Goal: Information Seeking & Learning: Check status

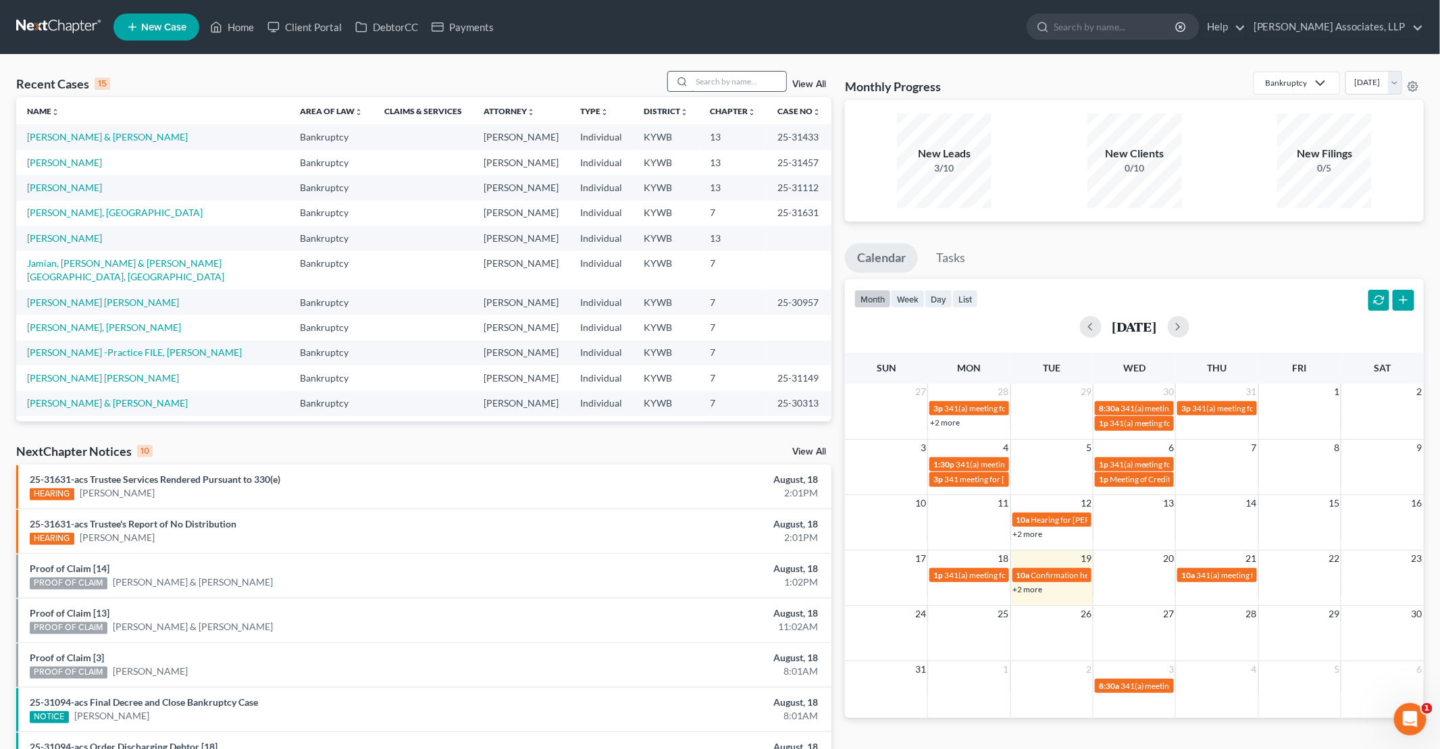
click at [739, 81] on input "search" at bounding box center [739, 82] width 95 height 20
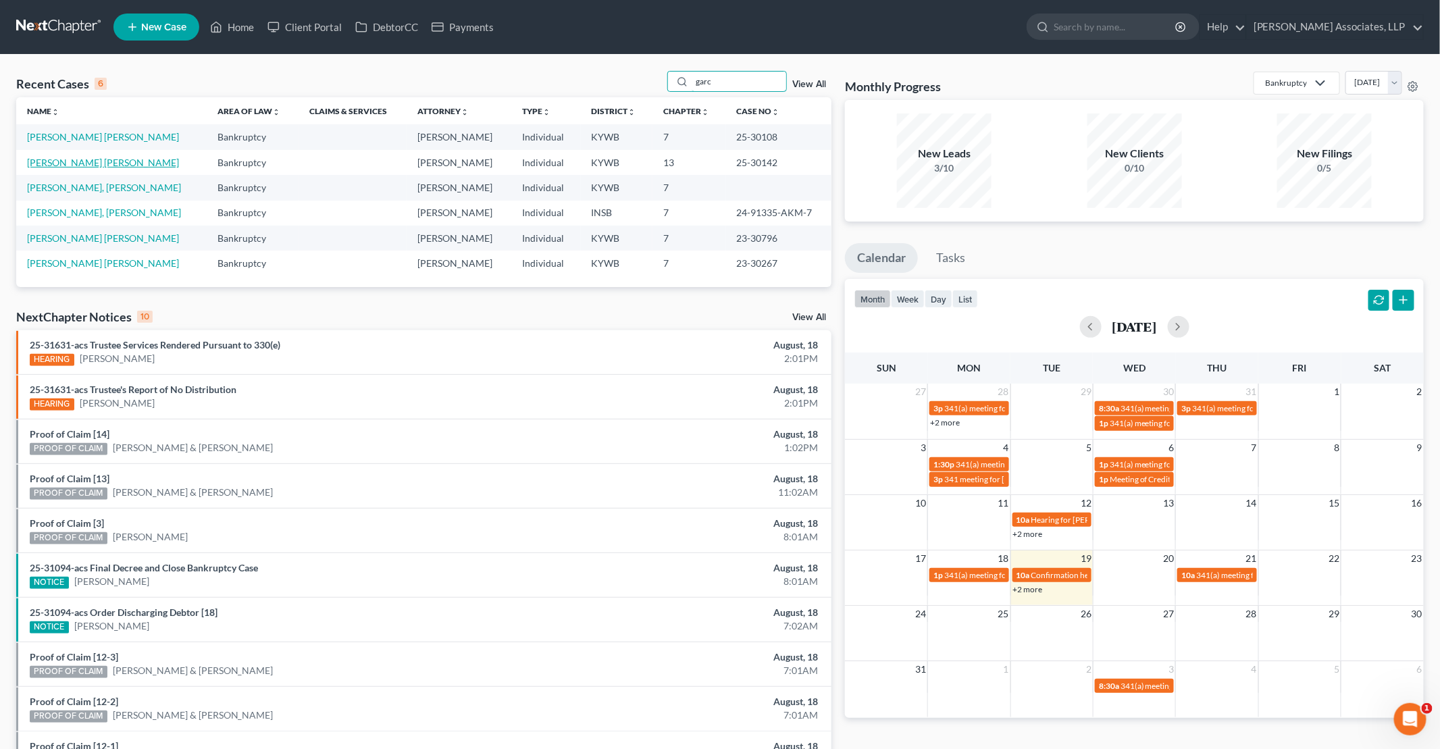
type input "garc"
click at [75, 161] on link "[PERSON_NAME] [PERSON_NAME]" at bounding box center [103, 162] width 152 height 11
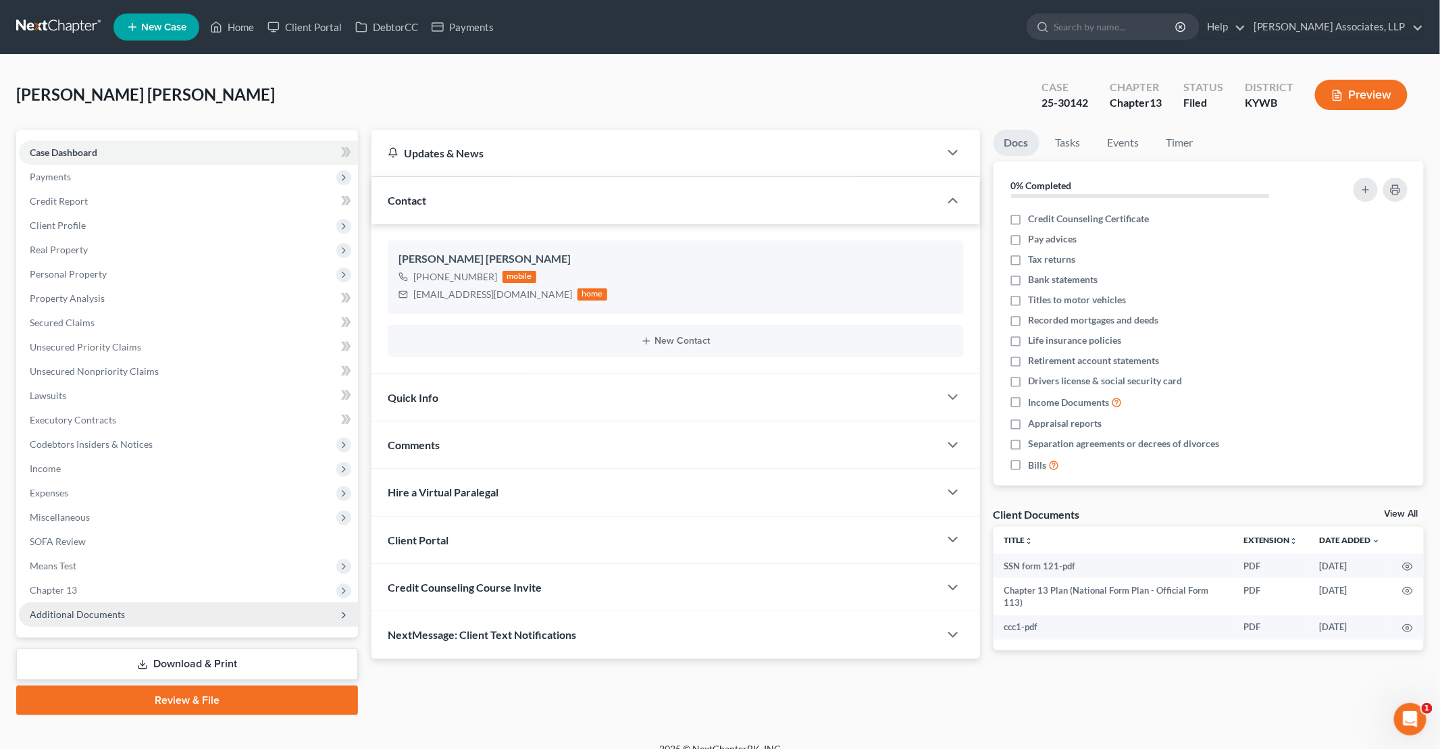
click at [98, 613] on span "Additional Documents" at bounding box center [77, 613] width 95 height 11
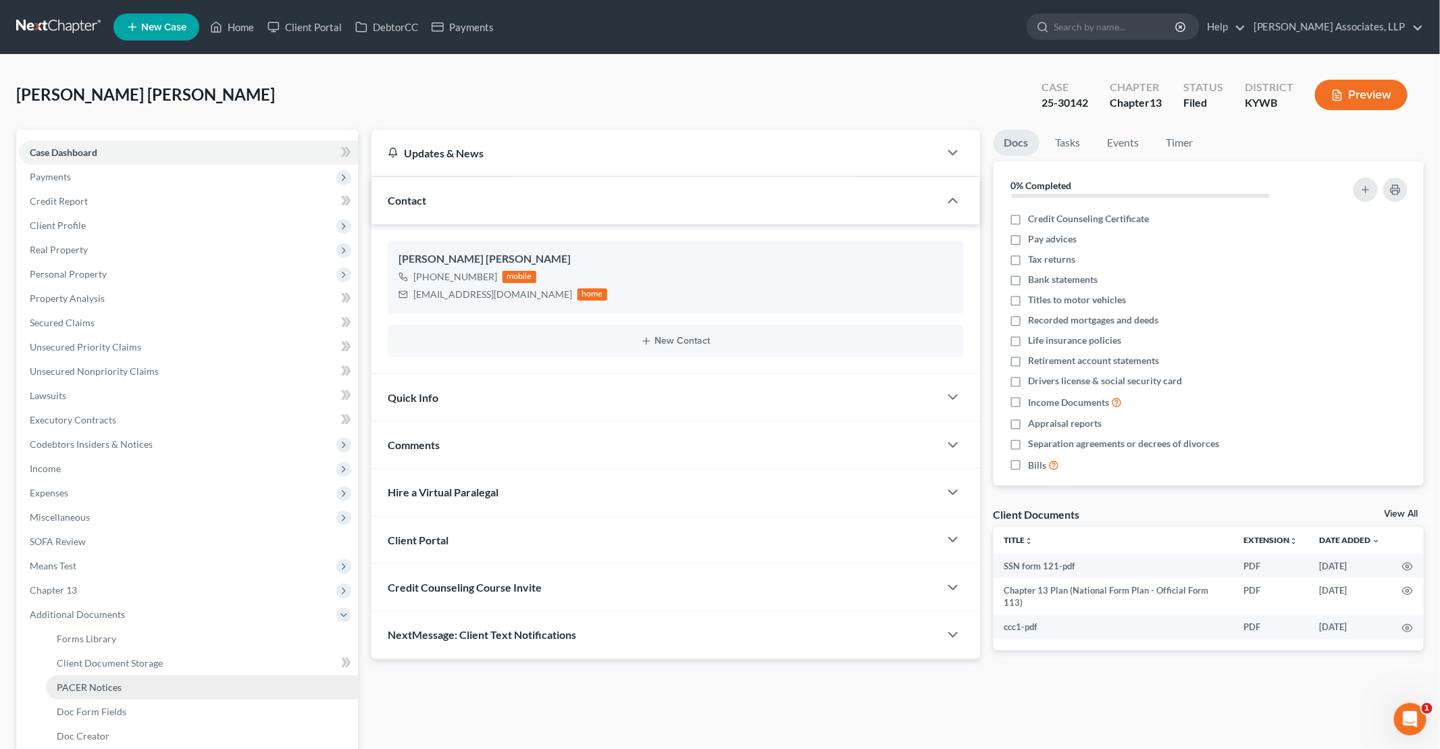
click at [131, 687] on link "PACER Notices" at bounding box center [202, 687] width 312 height 24
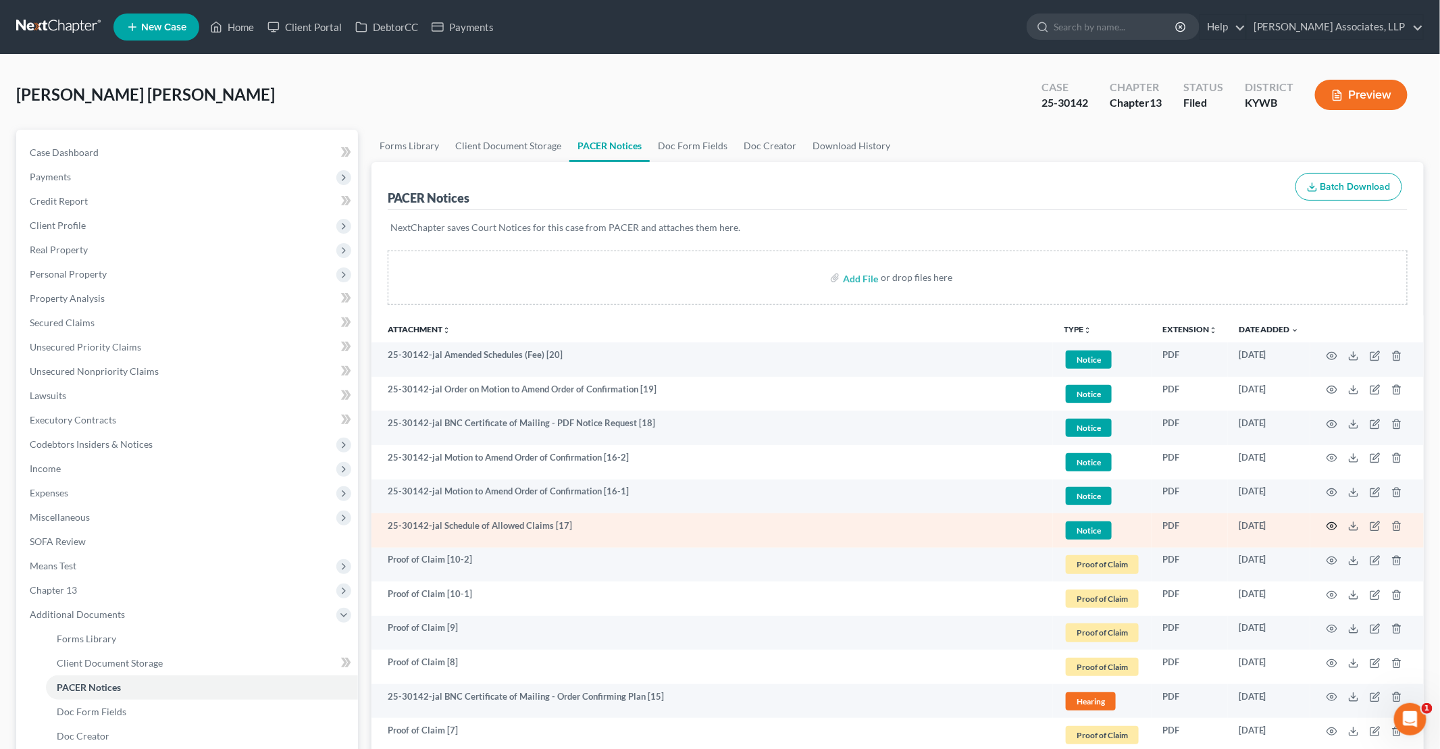
click at [1332, 527] on icon "button" at bounding box center [1331, 526] width 11 height 11
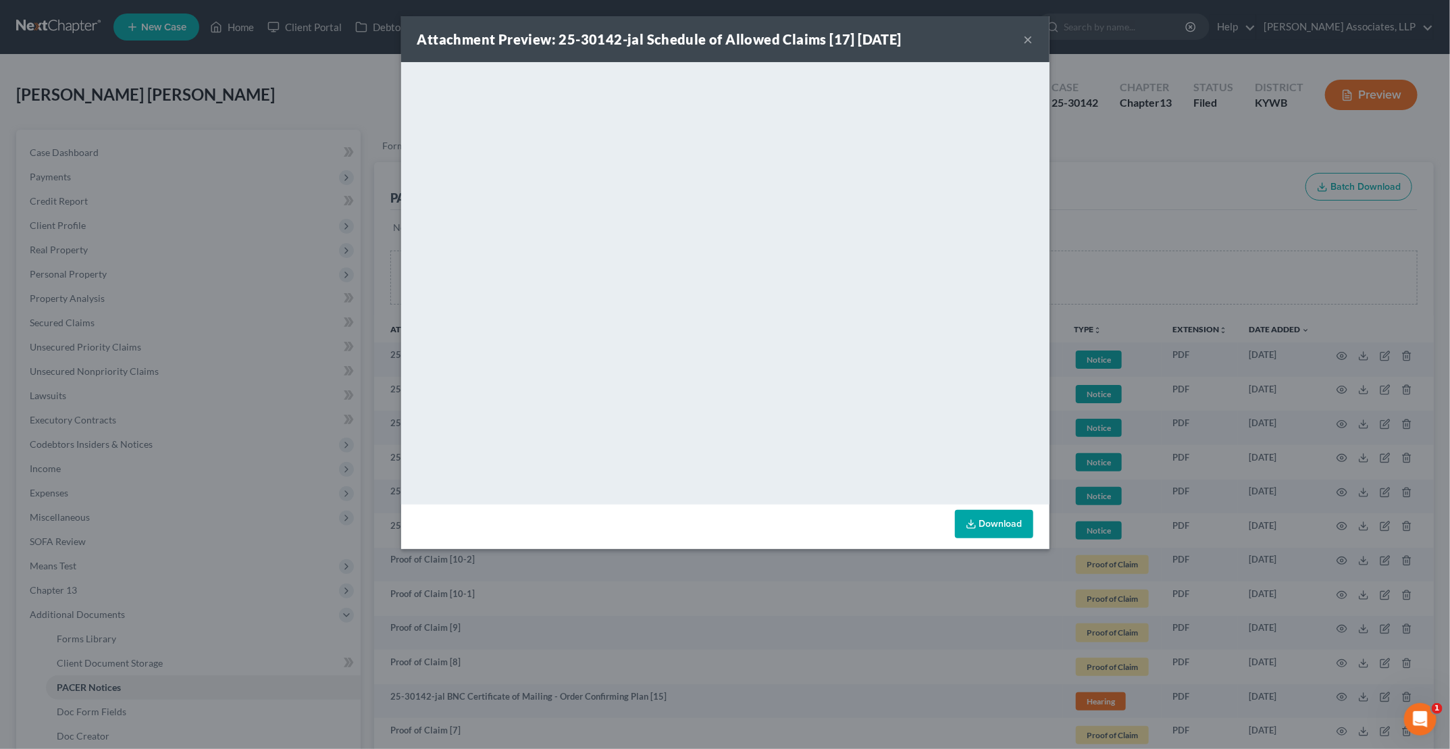
click at [1031, 40] on button "×" at bounding box center [1028, 39] width 9 height 16
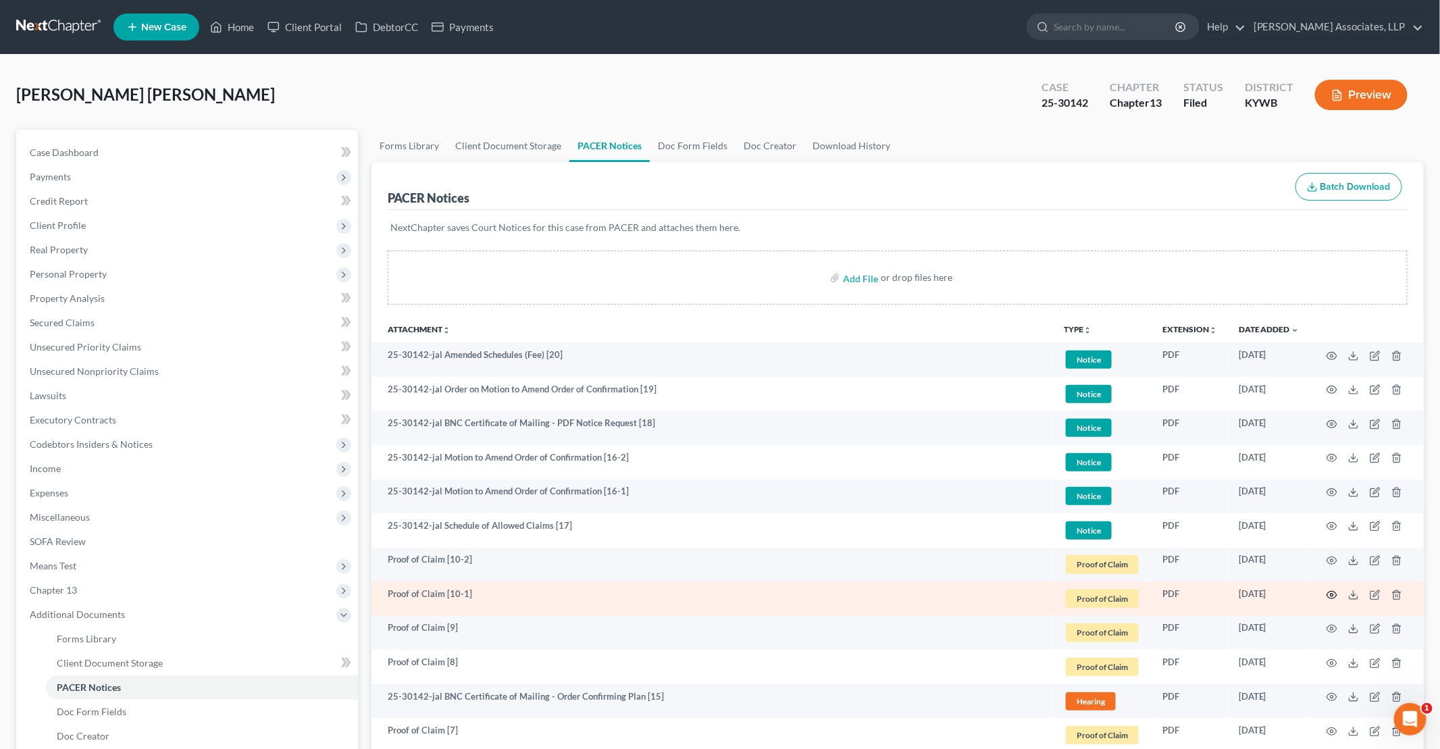
click at [1333, 590] on icon "button" at bounding box center [1331, 595] width 11 height 11
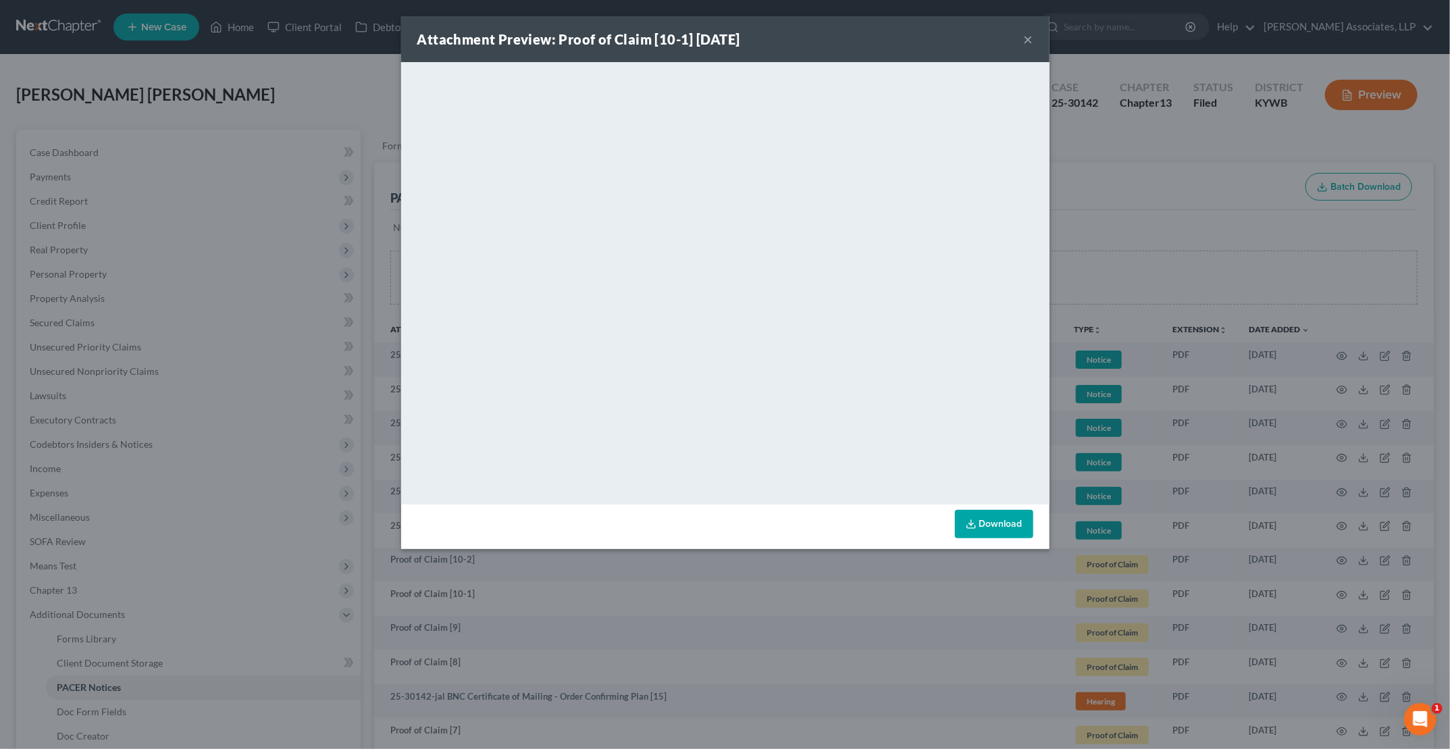
click at [1030, 36] on button "×" at bounding box center [1028, 39] width 9 height 16
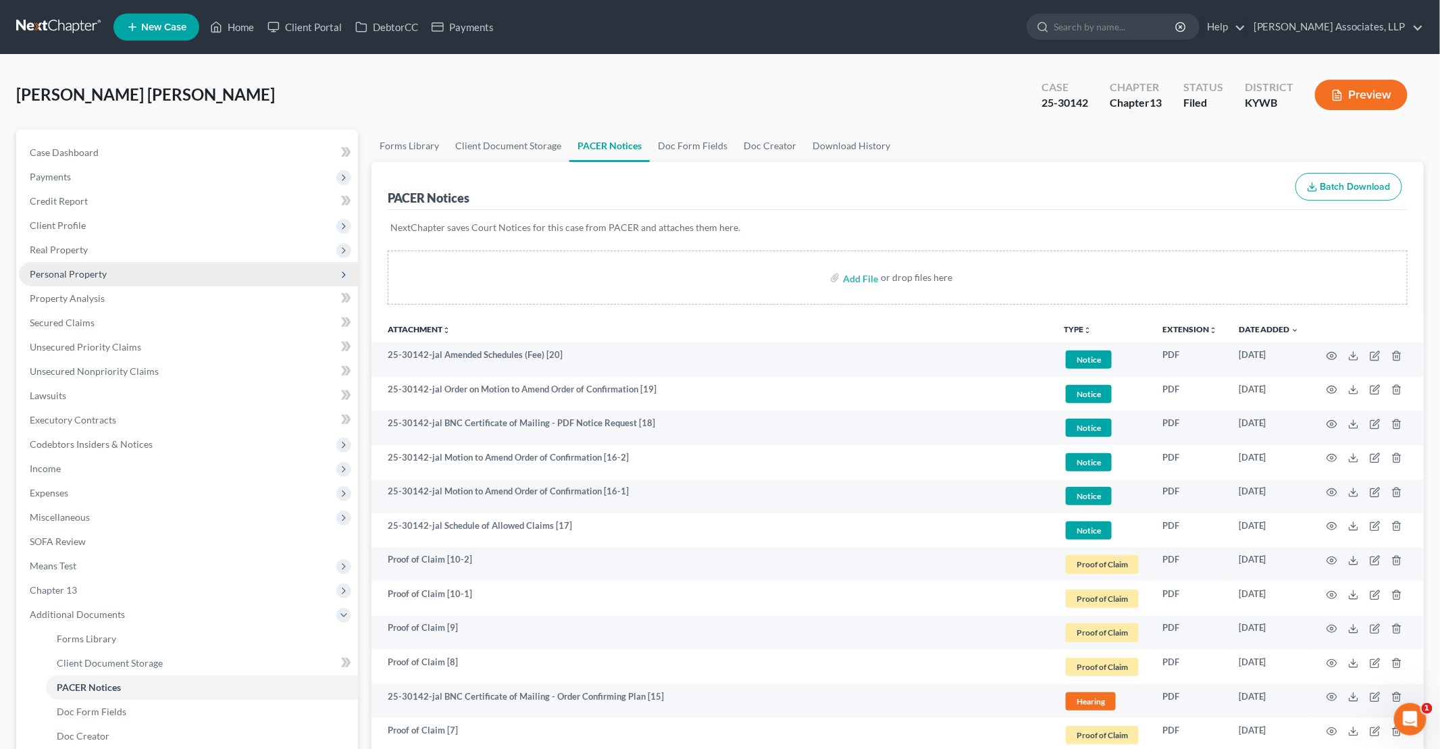
click at [77, 272] on span "Personal Property" at bounding box center [68, 273] width 77 height 11
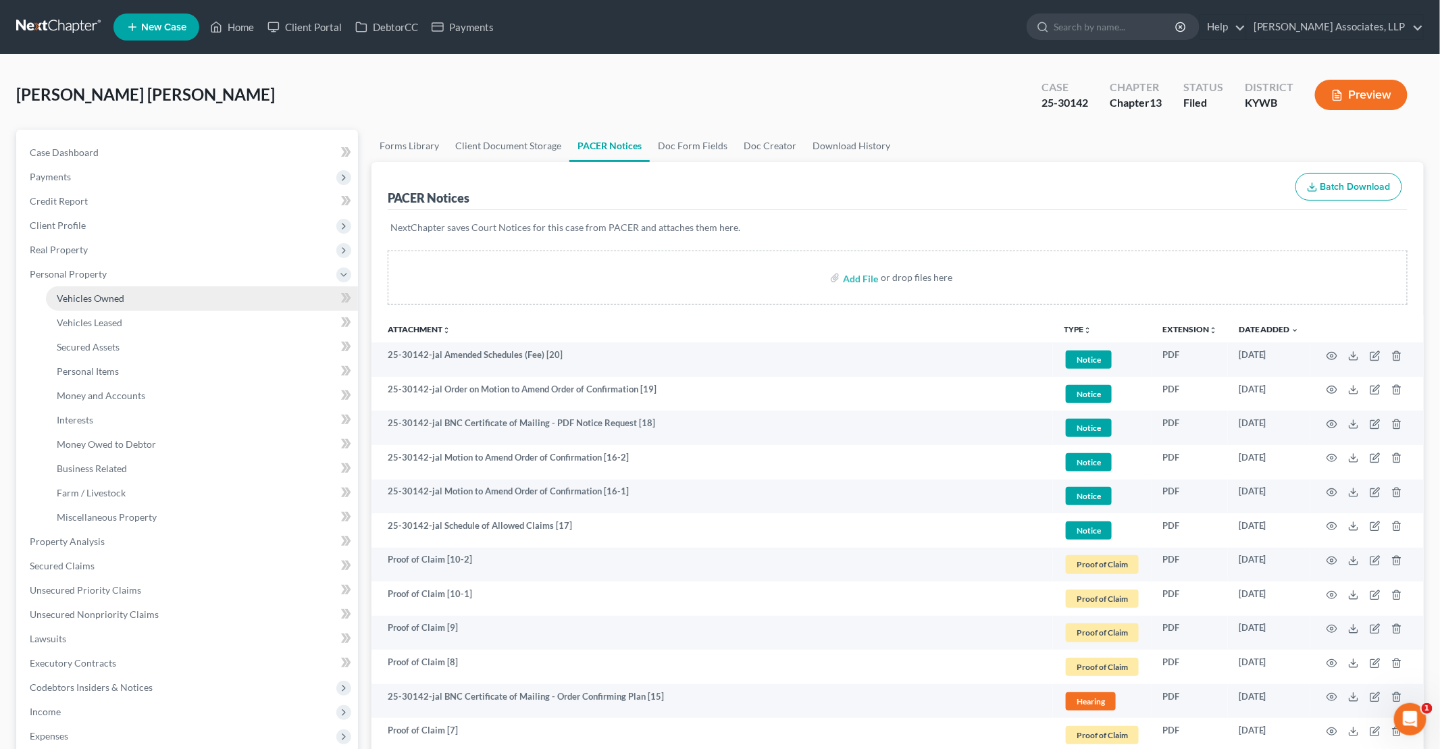
click at [86, 299] on span "Vehicles Owned" at bounding box center [91, 297] width 68 height 11
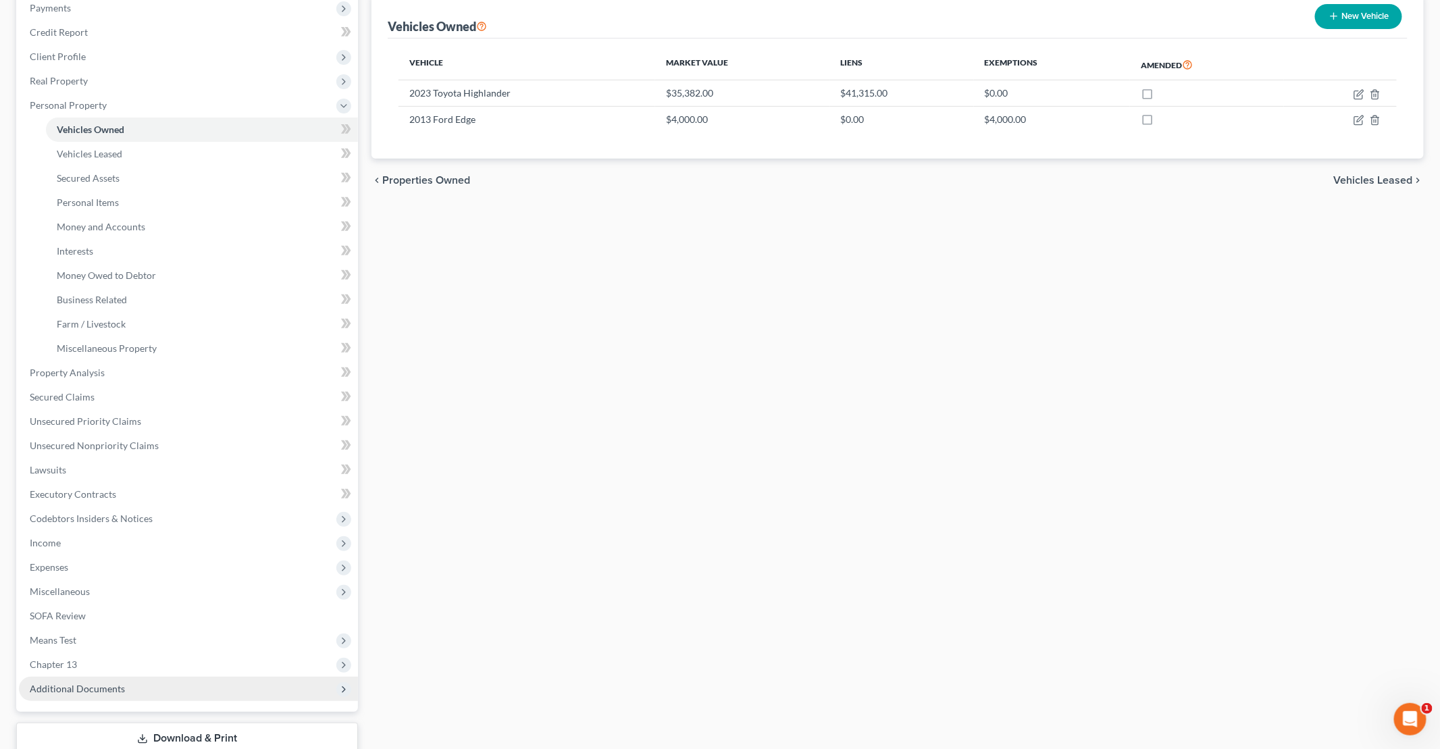
scroll to position [259, 0]
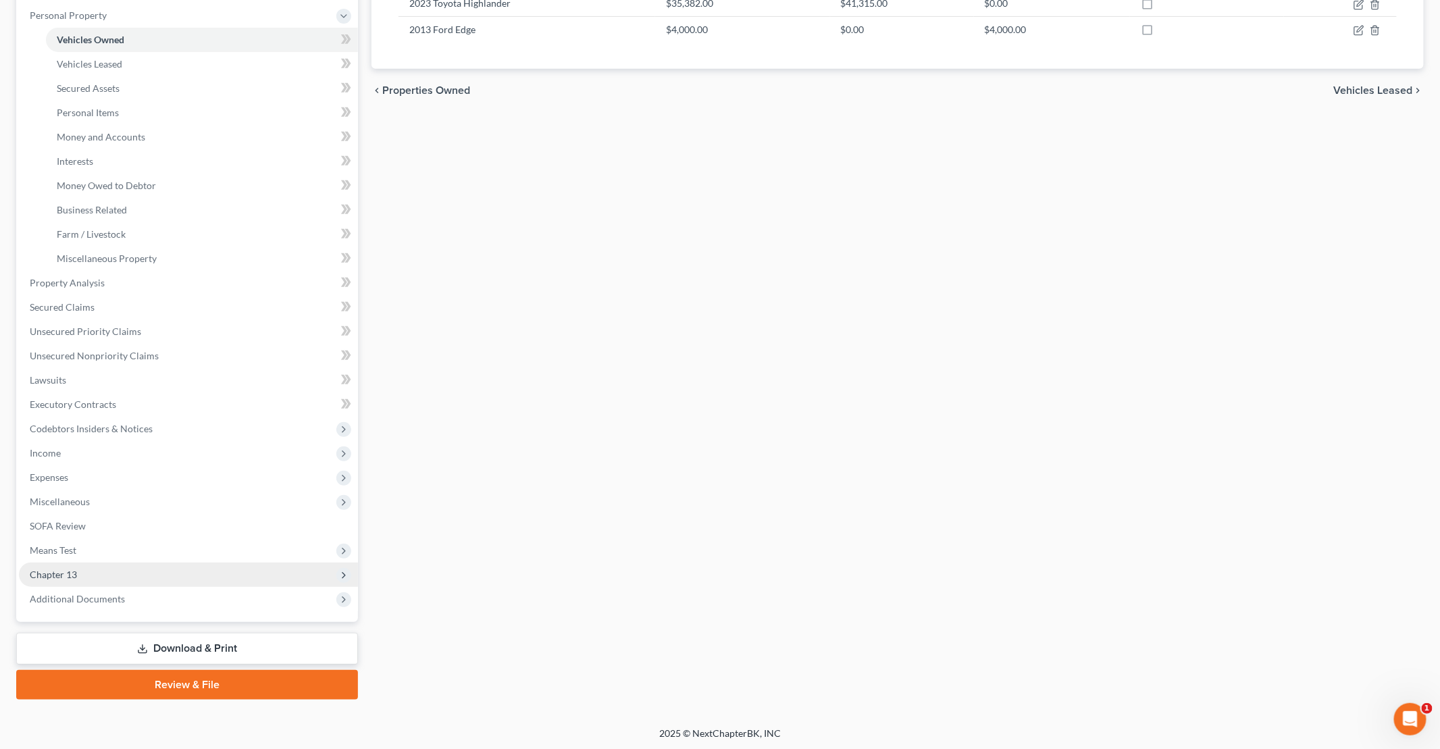
click at [68, 572] on span "Chapter 13" at bounding box center [53, 574] width 47 height 11
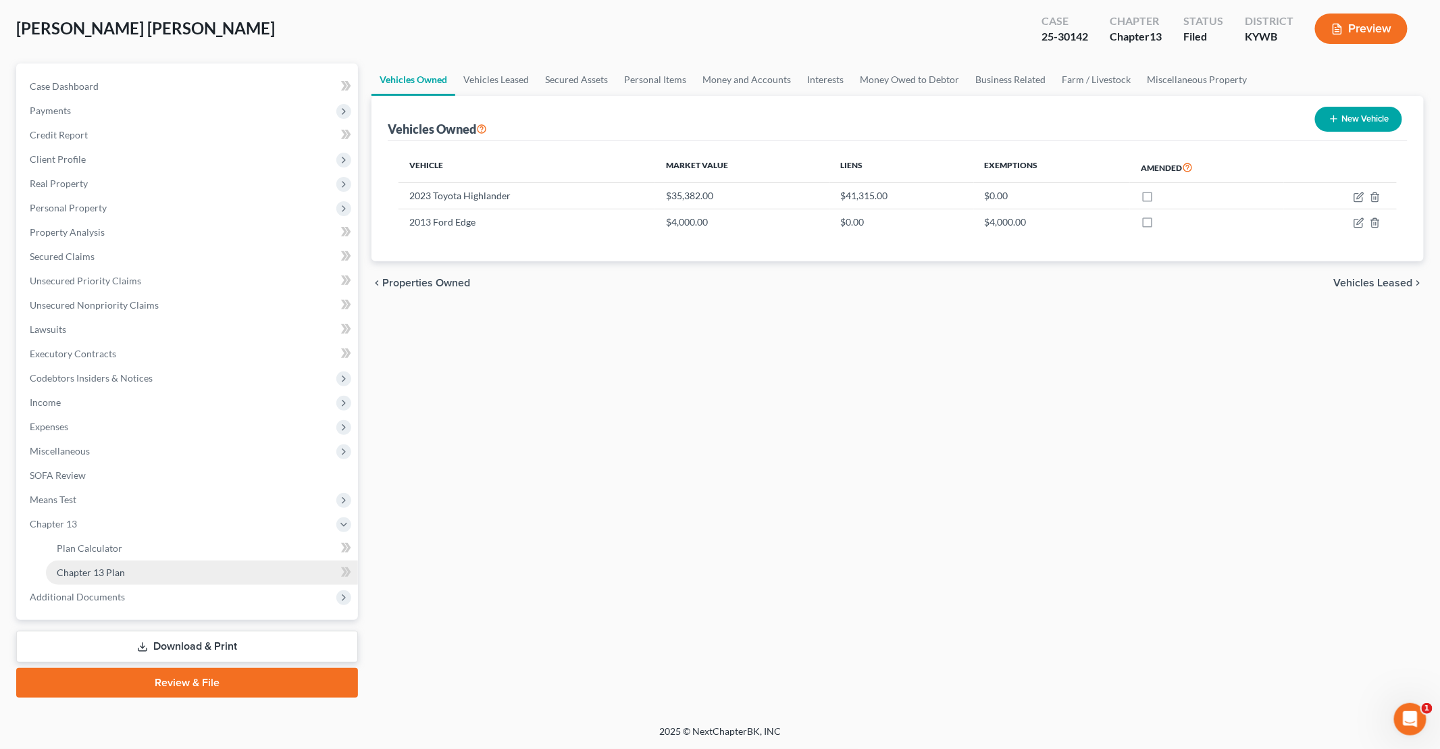
scroll to position [64, 0]
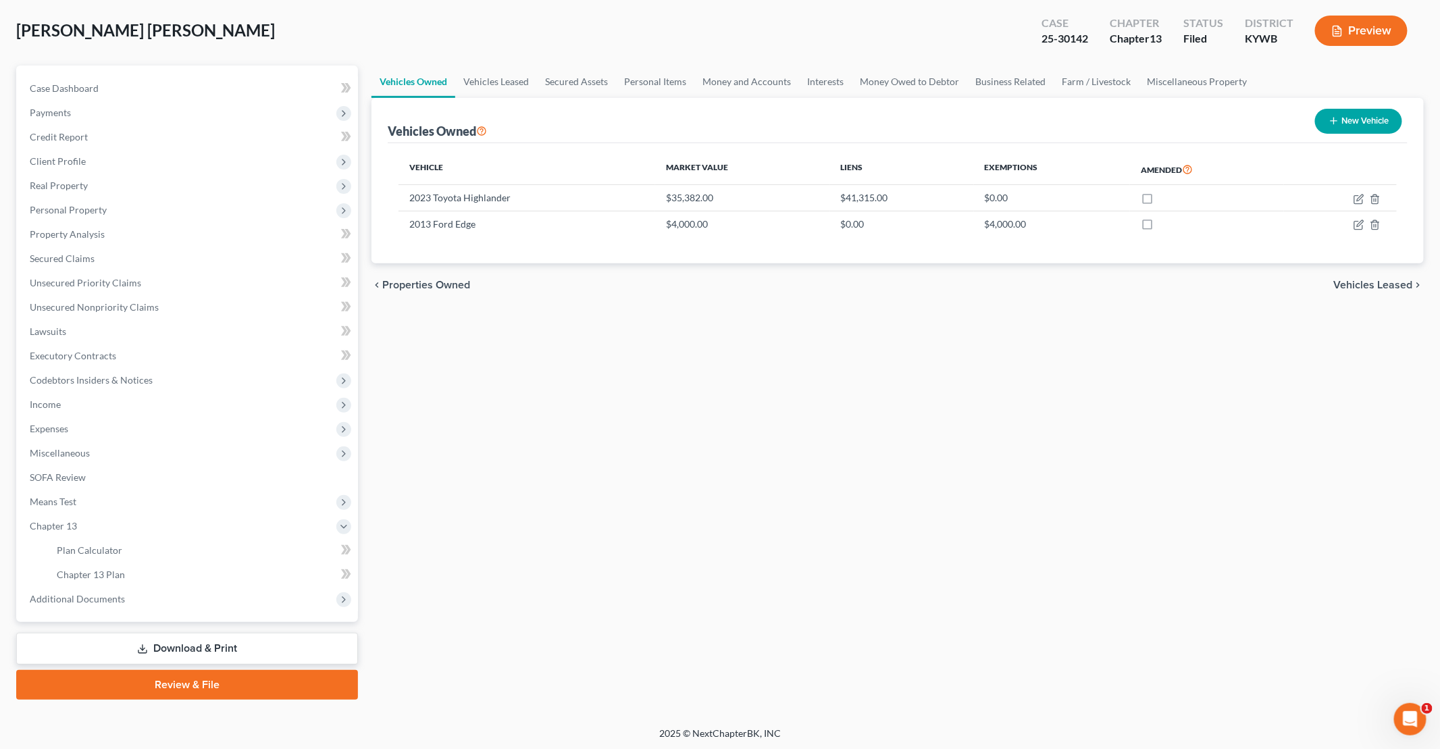
drag, startPoint x: 103, startPoint y: 598, endPoint x: 111, endPoint y: 604, distance: 9.2
click at [103, 598] on span "Additional Documents" at bounding box center [77, 598] width 95 height 11
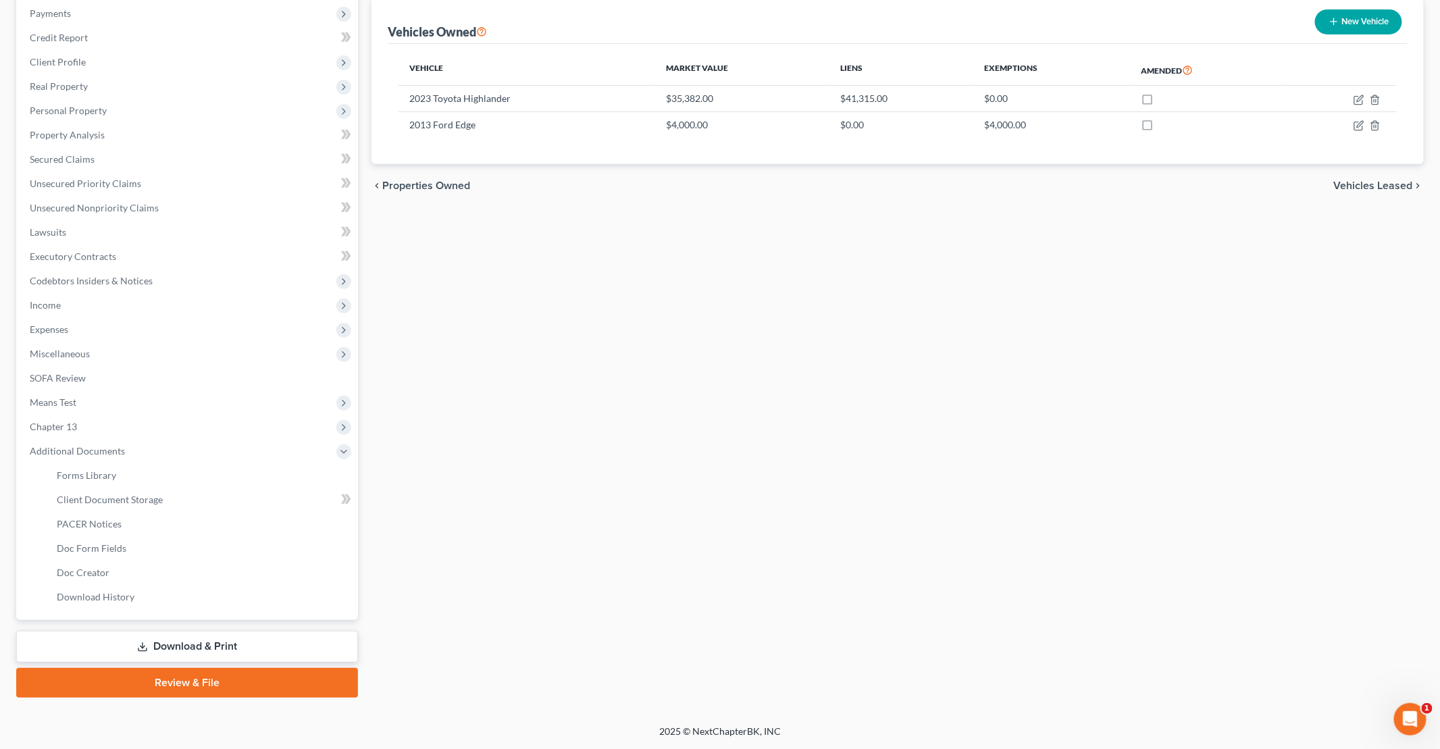
scroll to position [161, 0]
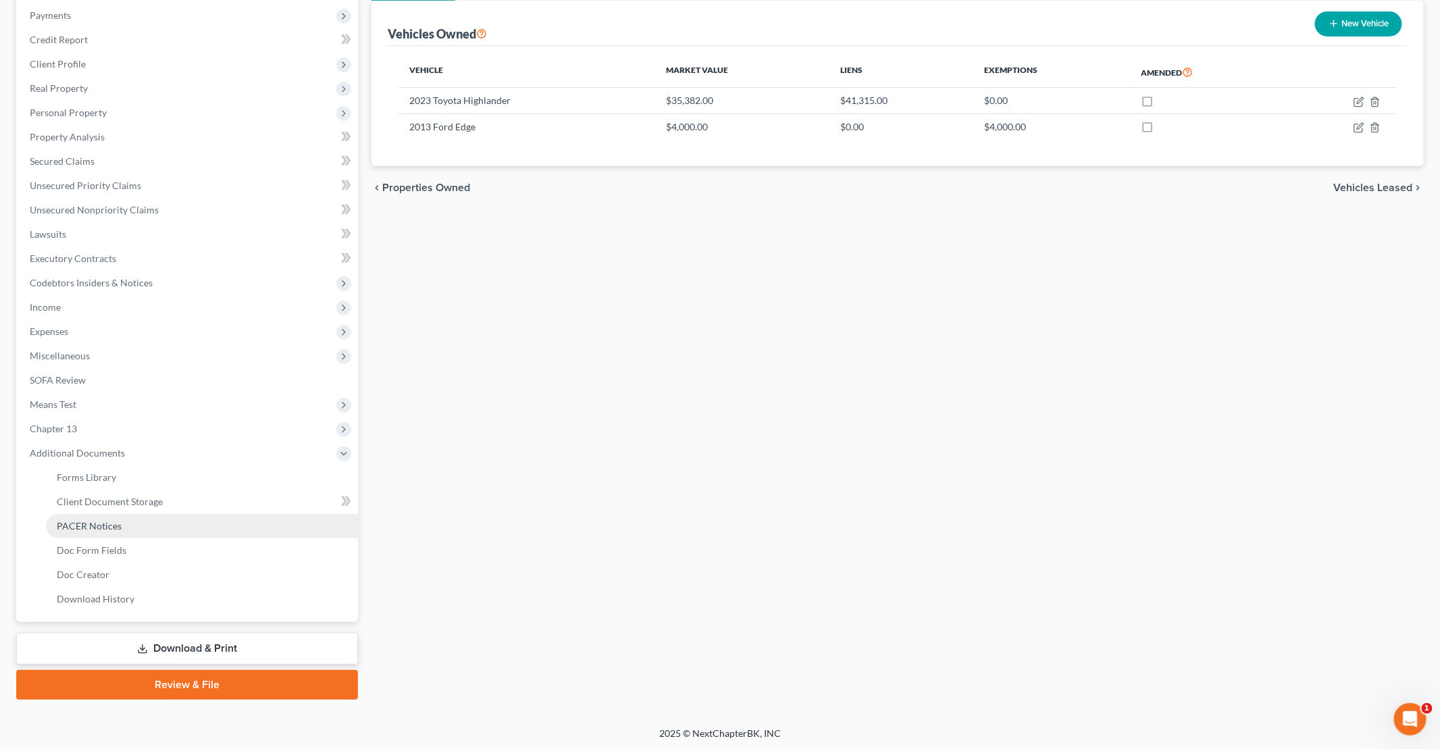
click at [105, 527] on span "PACER Notices" at bounding box center [89, 525] width 65 height 11
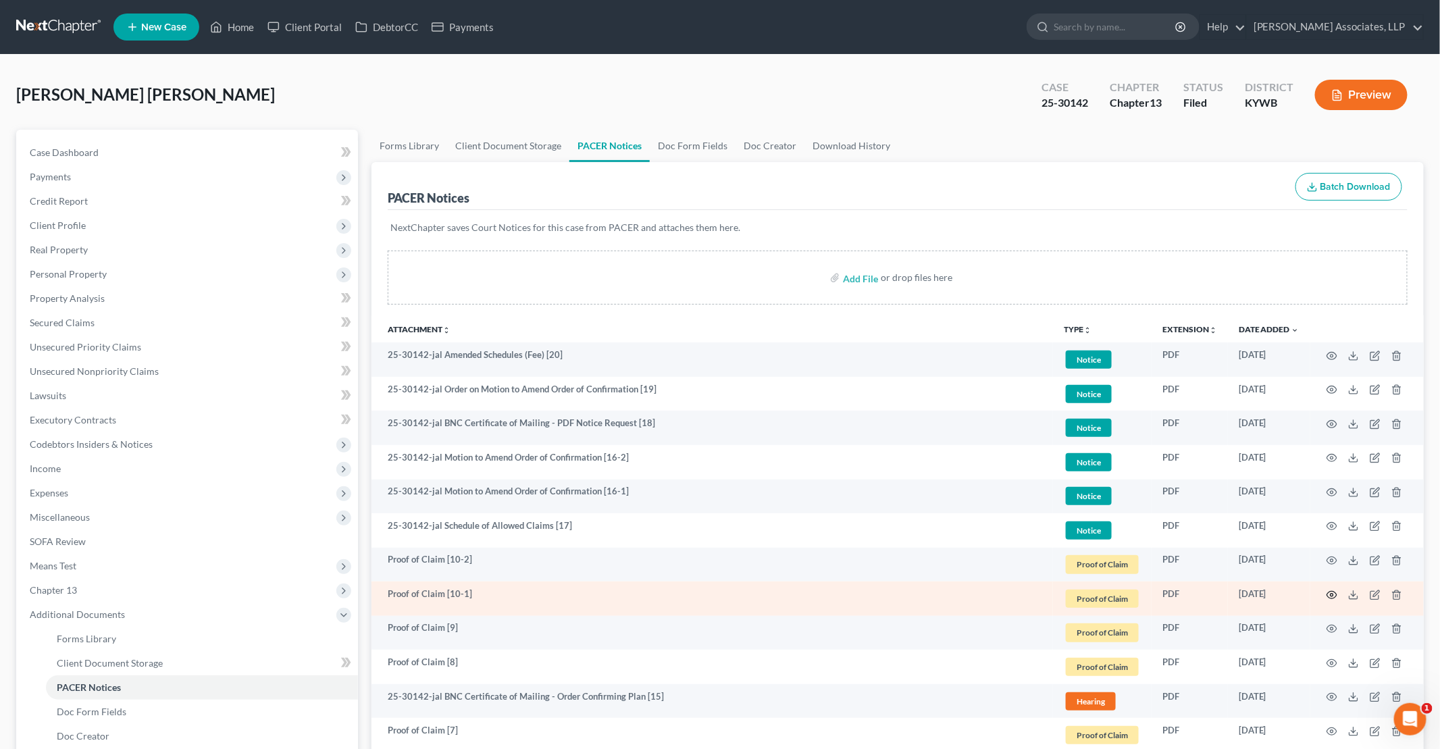
click at [1334, 594] on icon "button" at bounding box center [1331, 595] width 11 height 11
